Goal: Check status

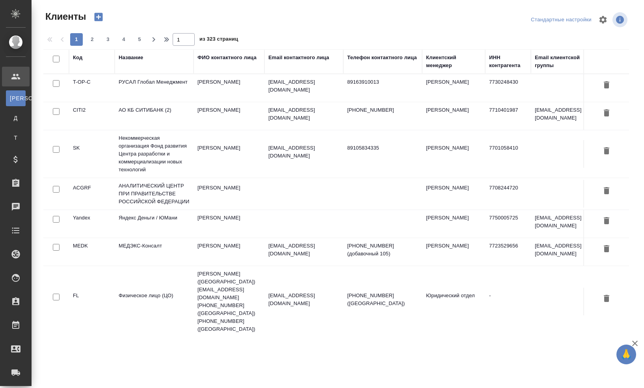
select select "RU"
drag, startPoint x: 240, startPoint y: 6, endPoint x: 228, endPoint y: 13, distance: 14.0
click at [240, 6] on div "Клиенты Стандартные настройки 1 2 3 4 5 1 из 323 страниц Код Название ФИО конта…" at bounding box center [339, 169] width 601 height 338
drag, startPoint x: 339, startPoint y: 20, endPoint x: 287, endPoint y: 26, distance: 52.9
click at [339, 20] on div at bounding box center [340, 19] width 198 height 19
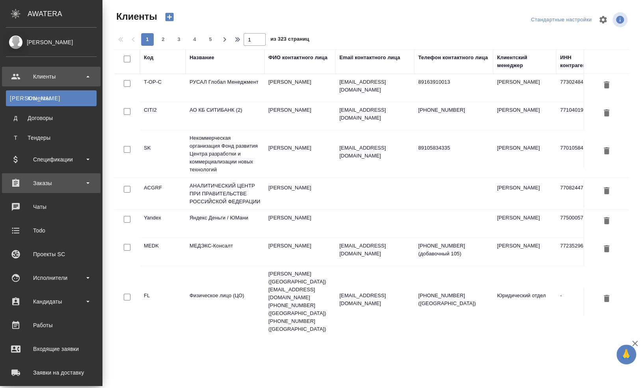
click at [41, 183] on div "Заказы" at bounding box center [51, 183] width 91 height 12
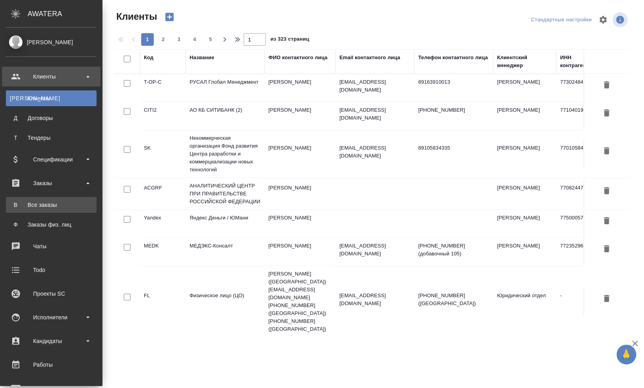
click at [40, 203] on div "Все заказы" at bounding box center [51, 205] width 83 height 8
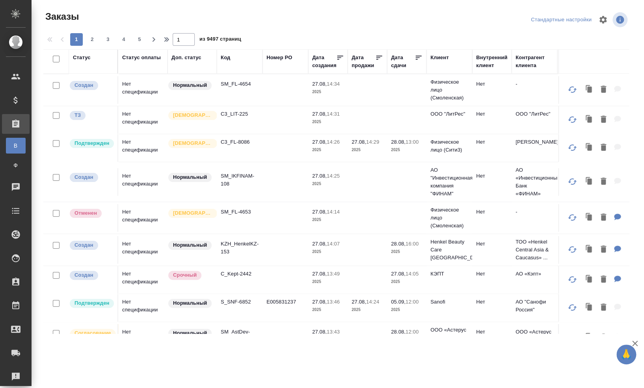
click at [276, 21] on div at bounding box center [340, 19] width 198 height 19
click at [223, 56] on div "Код" at bounding box center [225, 58] width 9 height 8
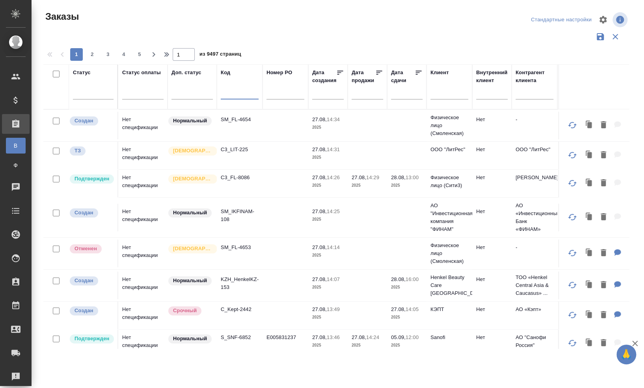
click at [231, 91] on input "text" at bounding box center [240, 95] width 38 height 10
paste input "GNRM-1294"
type input "GNRM-1294"
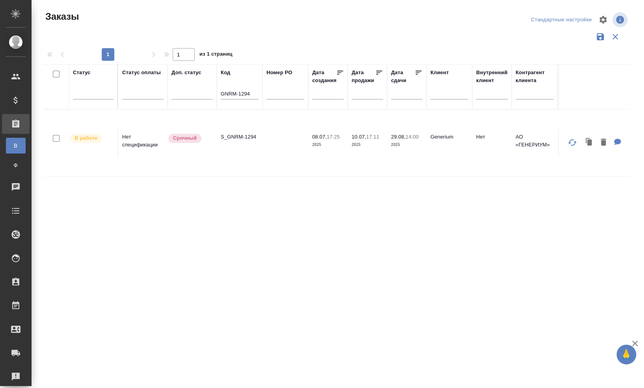
click at [301, 260] on div "Статус Статус оплаты Доп. статус Код GNRM-1294 Номер PO Дата создания Дата прод…" at bounding box center [336, 206] width 586 height 284
click at [242, 142] on td "S_GNRM-1294" at bounding box center [240, 143] width 46 height 28
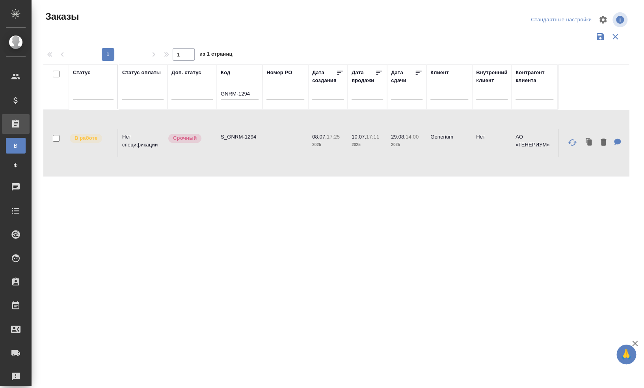
click at [242, 142] on td "S_GNRM-1294" at bounding box center [240, 143] width 46 height 28
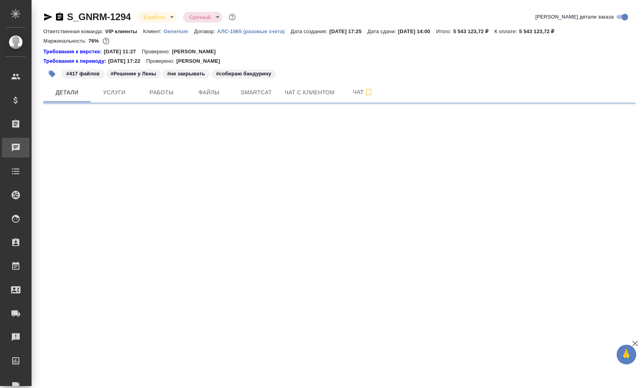
select select "RU"
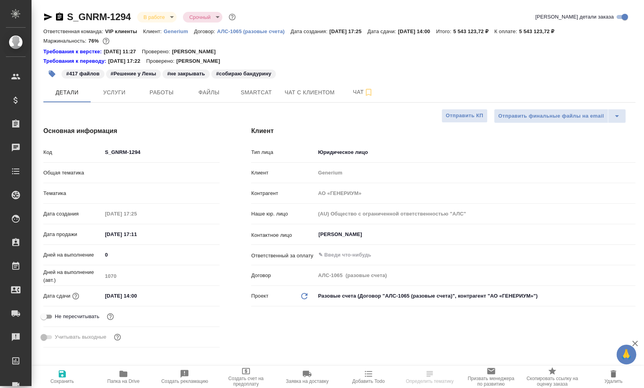
type textarea "x"
type input "[PERSON_NAME]"
type textarea "x"
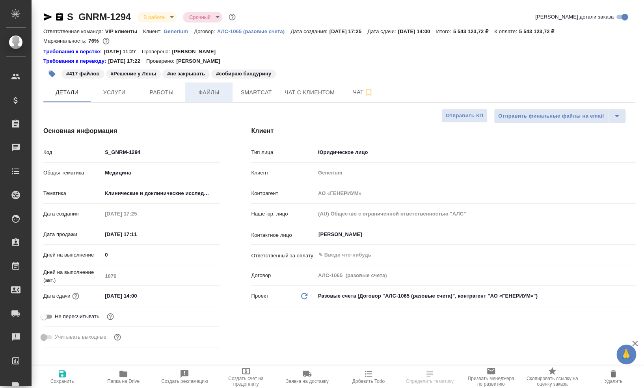
type textarea "x"
click at [209, 97] on span "Файлы" at bounding box center [209, 93] width 38 height 10
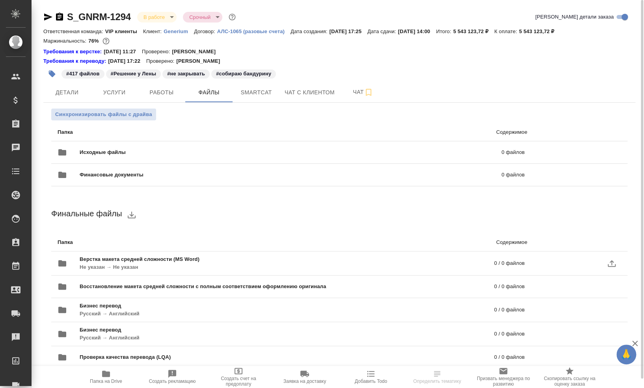
scroll to position [9, 0]
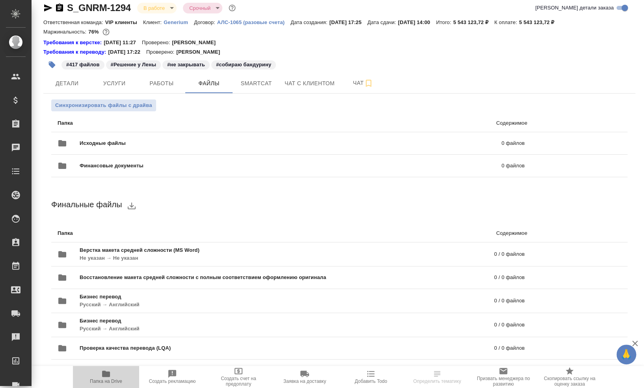
click at [104, 376] on icon "button" at bounding box center [106, 373] width 8 height 6
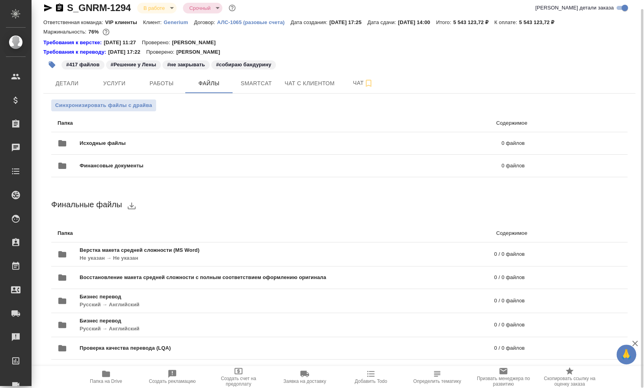
scroll to position [0, 0]
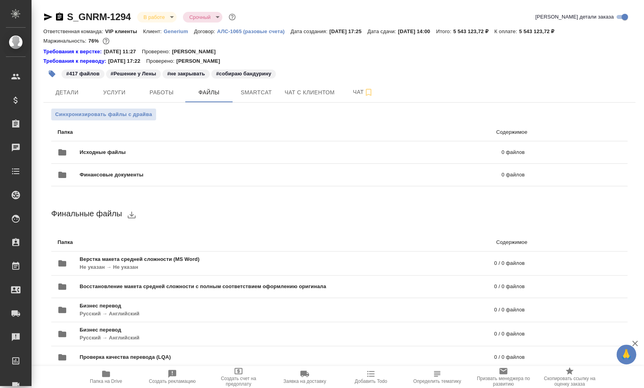
drag, startPoint x: 407, startPoint y: 33, endPoint x: 451, endPoint y: 32, distance: 44.6
click at [451, 32] on div "Ответственная команда: VIP клиенты Клиент: Generium Договор: АЛС-1065 (разовые …" at bounding box center [339, 30] width 592 height 9
drag, startPoint x: 321, startPoint y: 32, endPoint x: 382, endPoint y: 30, distance: 61.1
click at [382, 30] on div "Ответственная команда: VIP клиенты Клиент: Generium Договор: АЛС-1065 (разовые …" at bounding box center [339, 30] width 592 height 9
click at [513, 46] on div "Маржинальность: 76%" at bounding box center [339, 41] width 592 height 10
